Goal: Find specific page/section: Find specific page/section

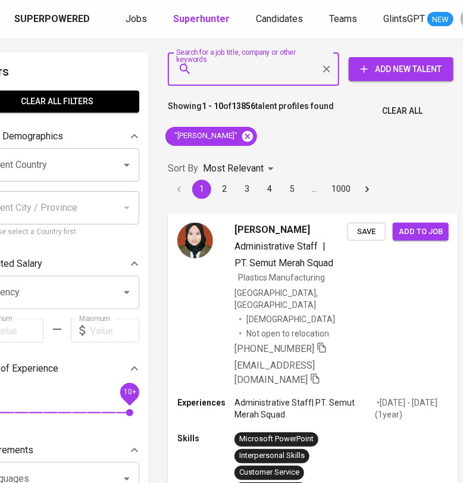
scroll to position [0, 49]
click at [246, 136] on icon at bounding box center [247, 136] width 13 height 13
click at [229, 73] on input "Search for a job title, company or other keywords" at bounding box center [256, 69] width 119 height 23
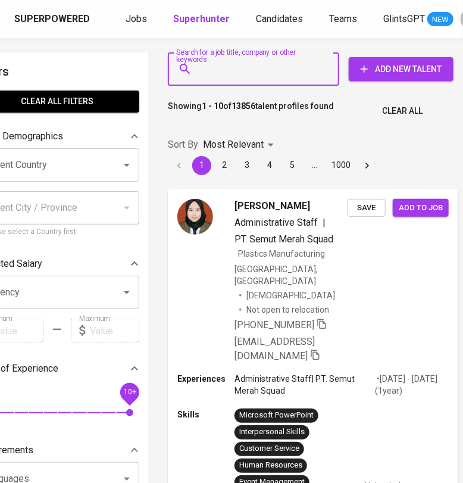
paste input "[EMAIL_ADDRESS][DOMAIN_NAME]"
type input "[EMAIL_ADDRESS][DOMAIN_NAME]"
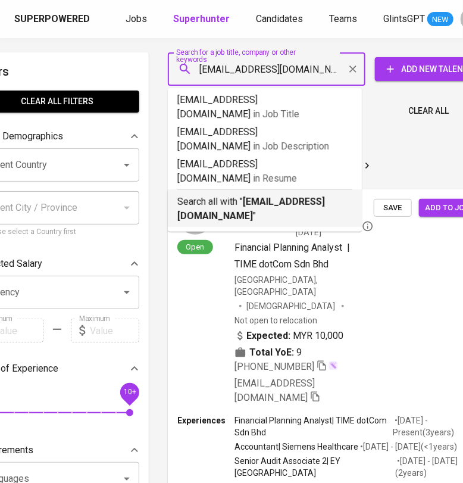
click at [252, 196] on b "[EMAIL_ADDRESS][DOMAIN_NAME]" at bounding box center [251, 209] width 148 height 26
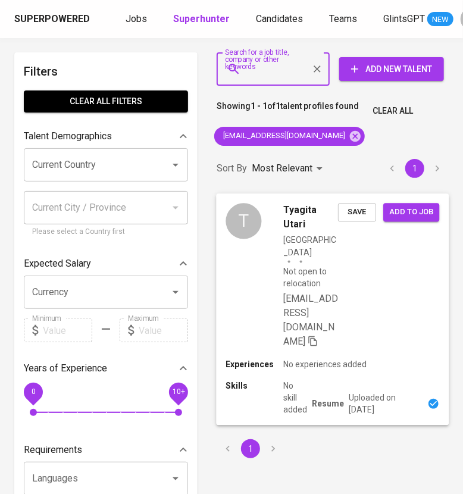
click at [392, 274] on div "T Tyagita Utari [GEOGRAPHIC_DATA] Not open to relocation [EMAIL_ADDRESS][DOMAIN…" at bounding box center [332, 275] width 233 height 165
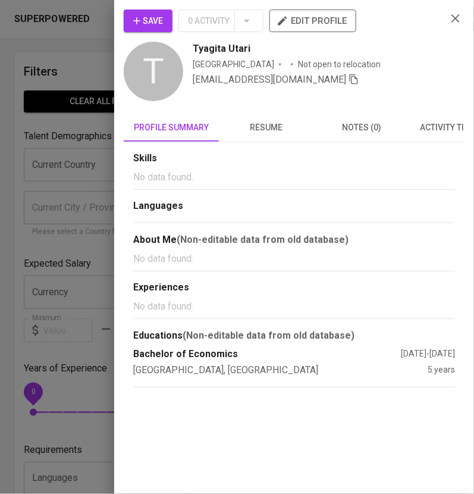
click at [265, 120] on button "resume" at bounding box center [266, 127] width 95 height 29
